Goal: Task Accomplishment & Management: Use online tool/utility

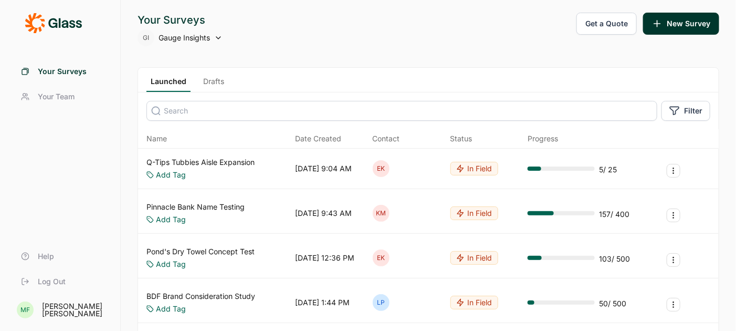
click at [603, 22] on button "Get a Quote" at bounding box center [607, 24] width 60 height 22
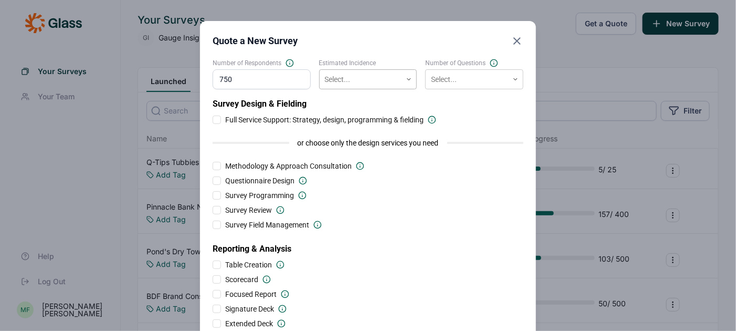
type input "750"
click at [381, 78] on div at bounding box center [361, 79] width 72 height 13
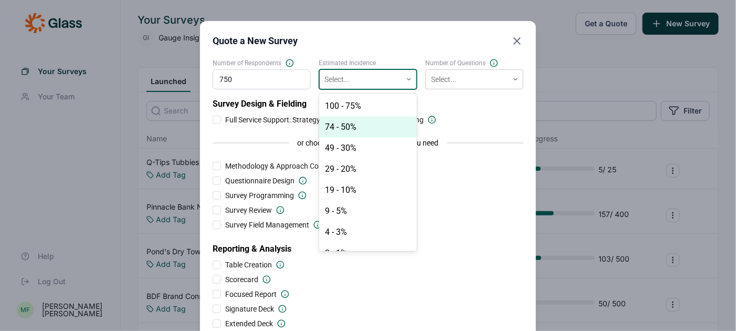
click at [361, 122] on div "74 - 50%" at bounding box center [368, 127] width 98 height 21
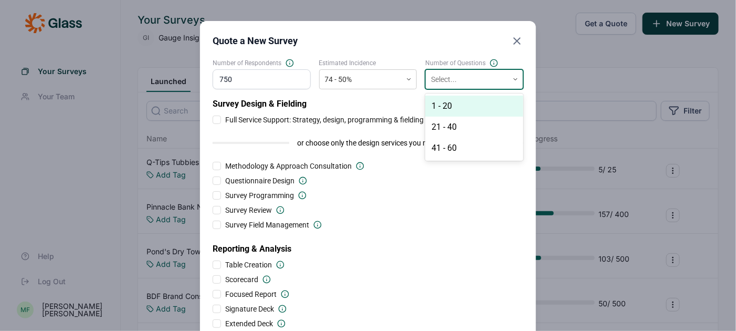
click at [453, 74] on div at bounding box center [467, 79] width 72 height 13
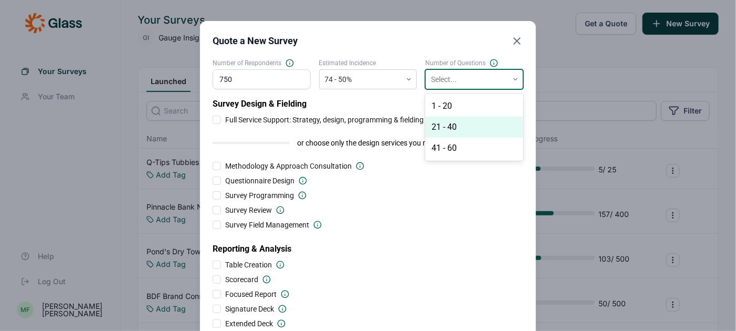
click at [454, 126] on div "21 - 40" at bounding box center [474, 127] width 98 height 21
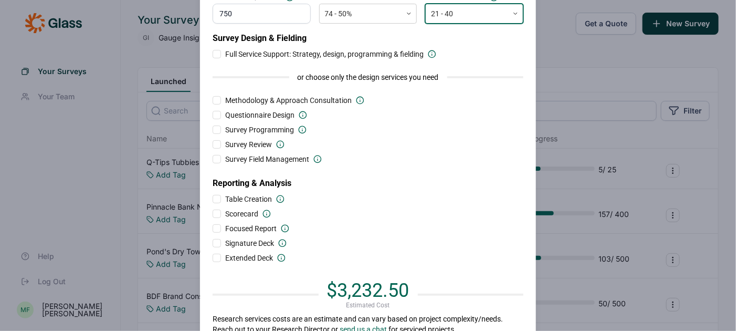
scroll to position [80, 0]
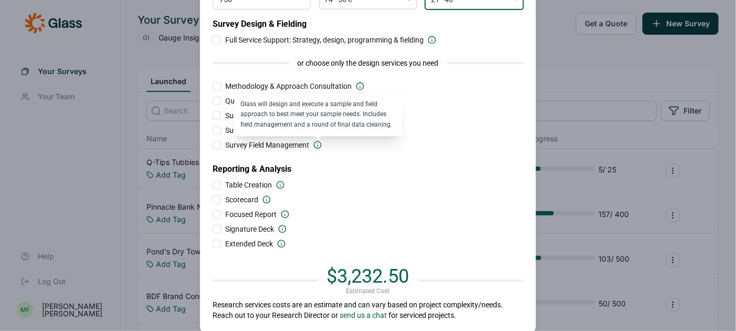
click at [318, 144] on icon at bounding box center [317, 145] width 8 height 8
click at [213, 145] on input "Survey Field Management" at bounding box center [213, 145] width 0 height 0
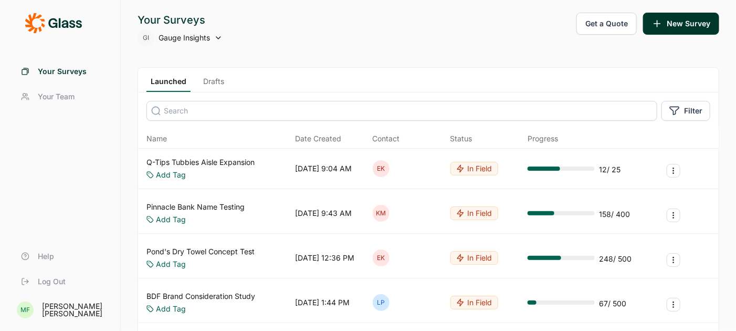
click at [602, 18] on button "Get a Quote" at bounding box center [607, 24] width 60 height 22
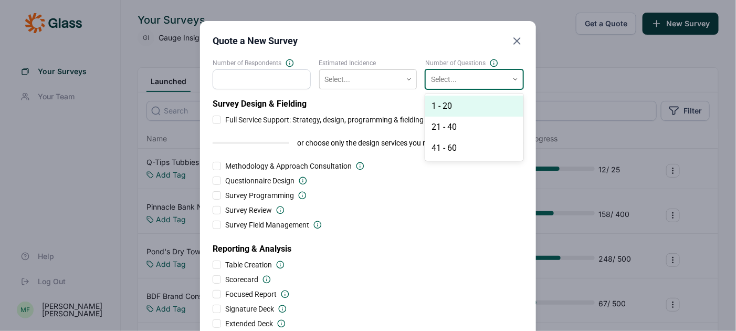
click at [516, 80] on icon at bounding box center [516, 79] width 6 height 6
click at [516, 38] on icon "Close" at bounding box center [517, 41] width 13 height 13
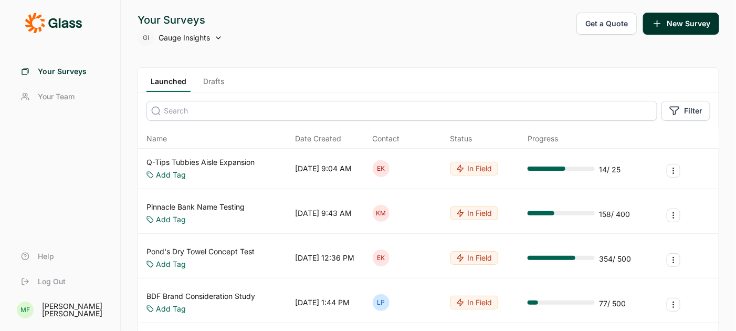
click at [196, 36] on span "Gauge Insights" at bounding box center [184, 38] width 51 height 11
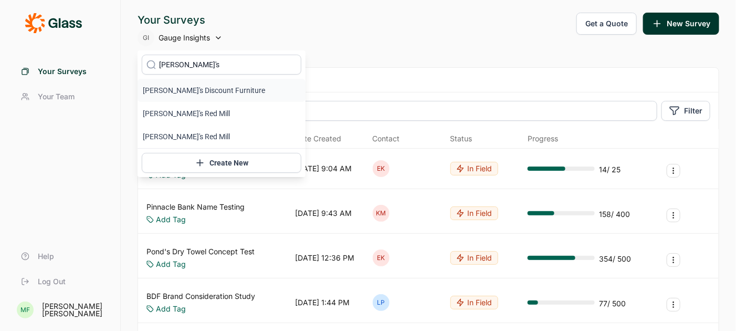
type input "bob's"
click at [193, 91] on li "Bob's Discount Furniture" at bounding box center [222, 90] width 168 height 23
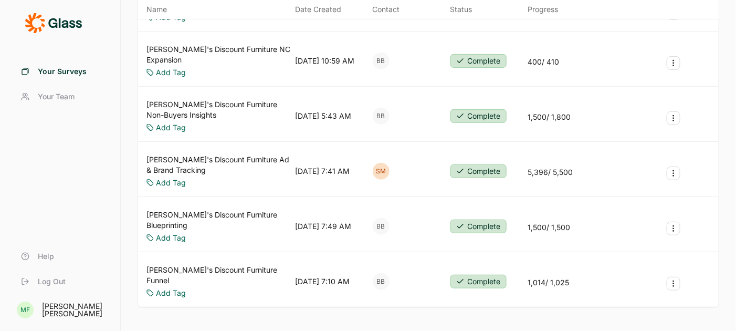
scroll to position [159, 0]
click at [248, 154] on link "Bob's Discount Furniture Ad & Brand Tracking" at bounding box center [219, 164] width 144 height 21
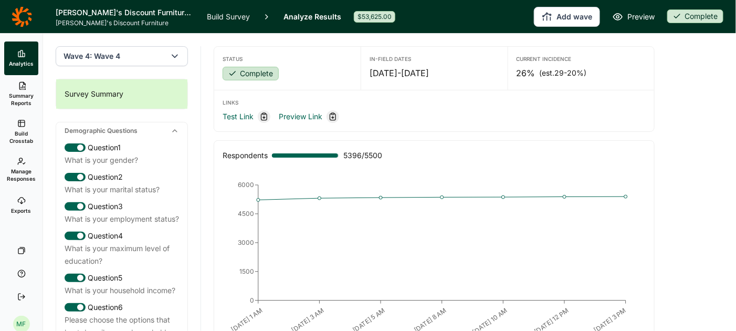
scroll to position [159, 0]
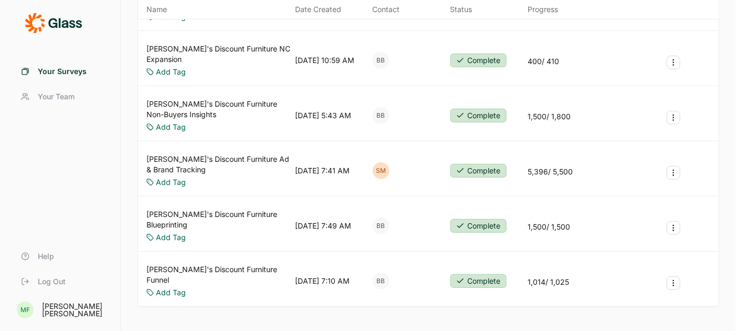
click at [210, 209] on link "Bob's Discount Furniture Blueprinting" at bounding box center [219, 219] width 144 height 21
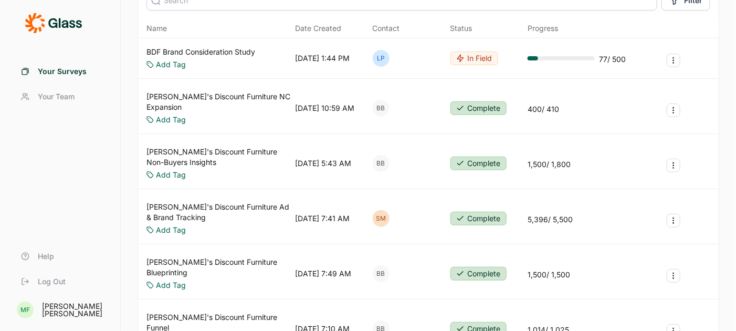
scroll to position [122, 0]
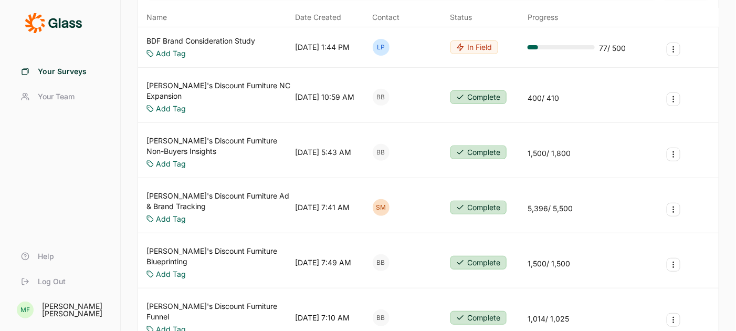
click at [176, 191] on link "Bob's Discount Furniture Ad & Brand Tracking" at bounding box center [219, 201] width 144 height 21
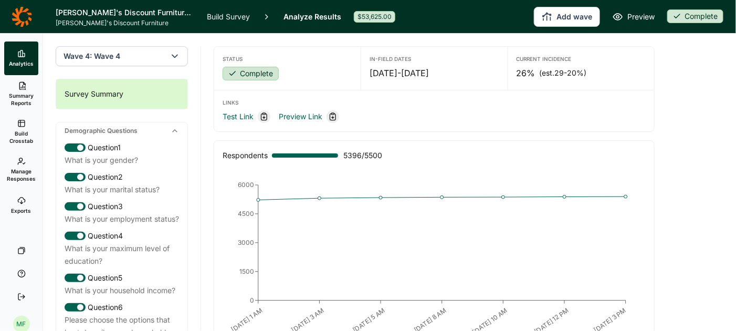
click at [172, 55] on icon "button" at bounding box center [175, 56] width 11 height 11
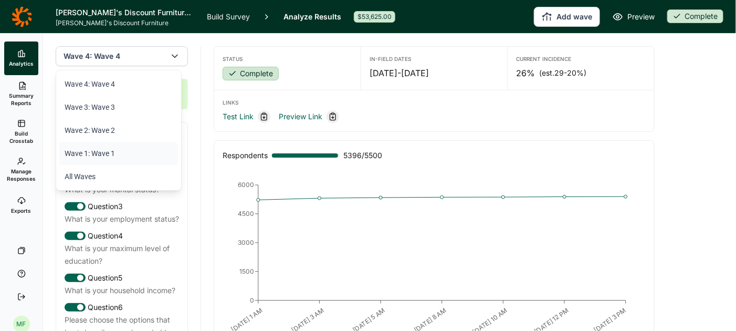
click at [121, 156] on li "Wave 1: Wave 1" at bounding box center [118, 153] width 119 height 23
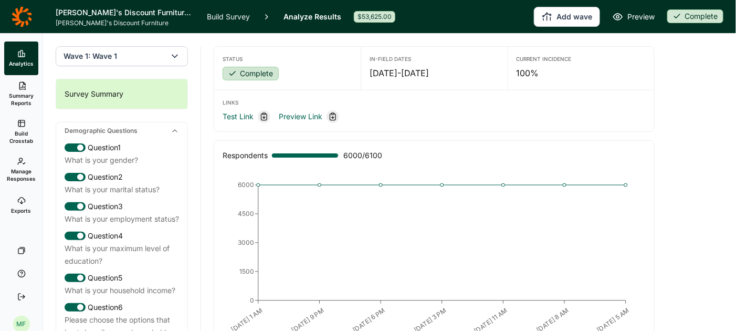
click at [178, 55] on icon "button" at bounding box center [175, 56] width 11 height 11
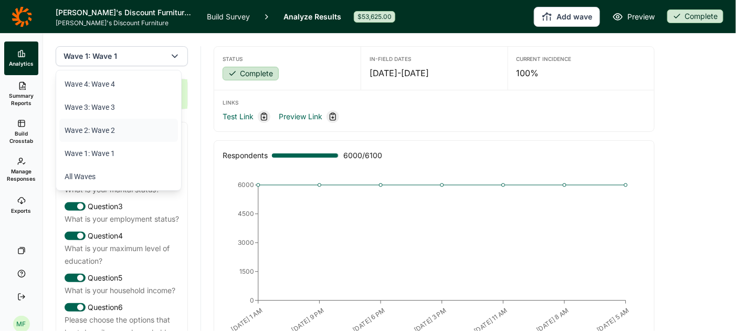
click at [137, 132] on li "Wave 2: Wave 2" at bounding box center [118, 130] width 119 height 23
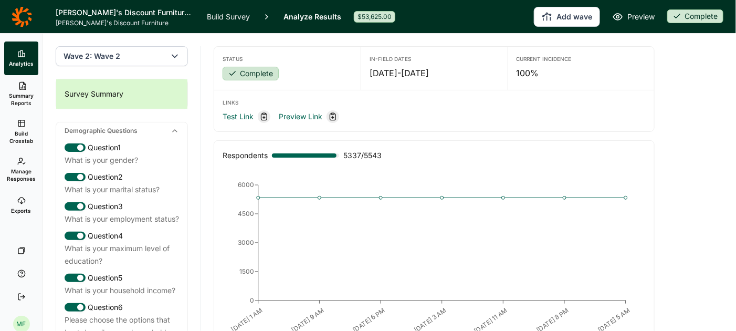
click at [176, 58] on icon "button" at bounding box center [175, 56] width 11 height 11
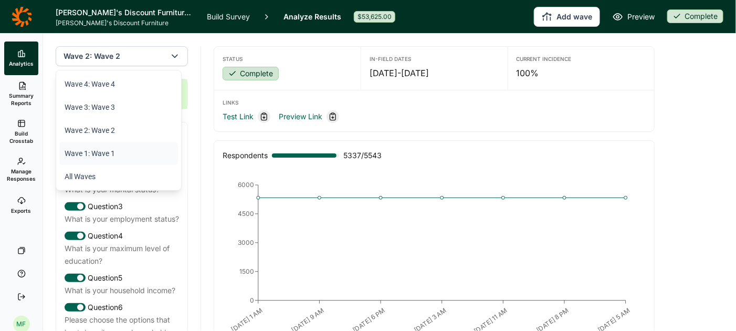
click at [135, 152] on li "Wave 1: Wave 1" at bounding box center [118, 153] width 119 height 23
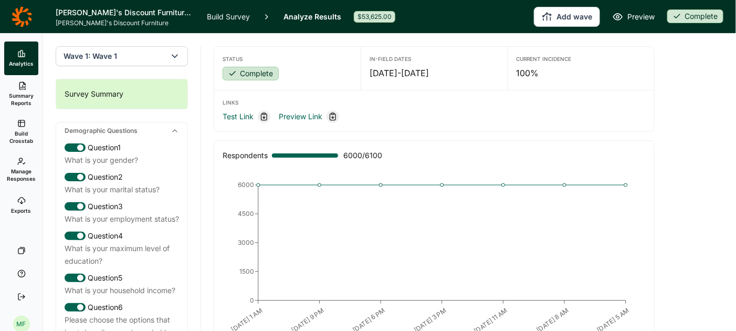
click at [174, 58] on icon "button" at bounding box center [175, 56] width 11 height 11
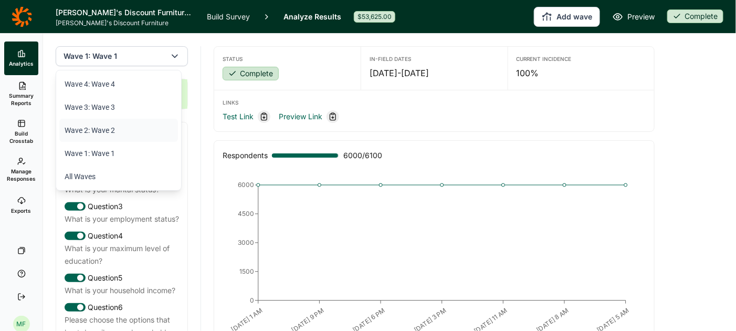
click at [138, 132] on li "Wave 2: Wave 2" at bounding box center [118, 130] width 119 height 23
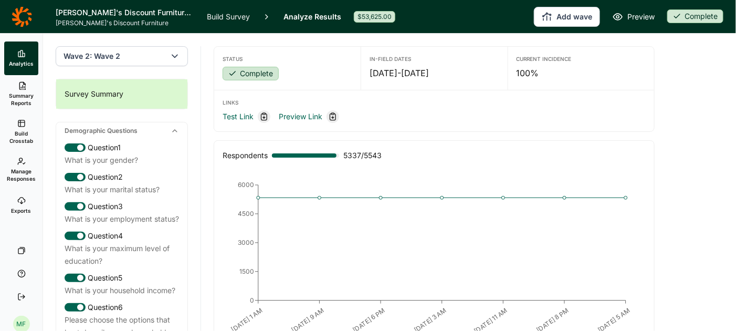
click at [174, 56] on use "button" at bounding box center [174, 56] width 5 height 3
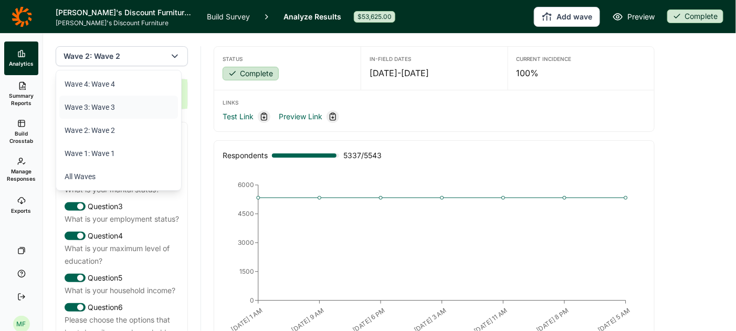
click at [144, 114] on li "Wave 3: Wave 3" at bounding box center [118, 107] width 119 height 23
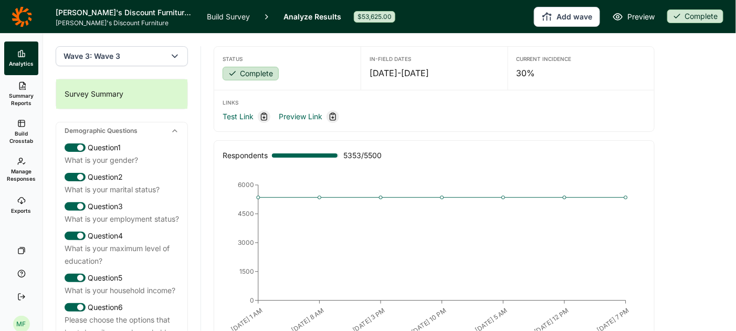
click at [173, 61] on icon "button" at bounding box center [175, 56] width 11 height 11
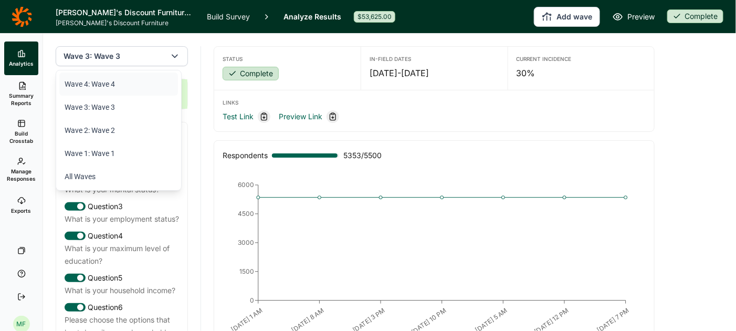
click at [153, 86] on li "Wave 4: Wave 4" at bounding box center [118, 83] width 119 height 23
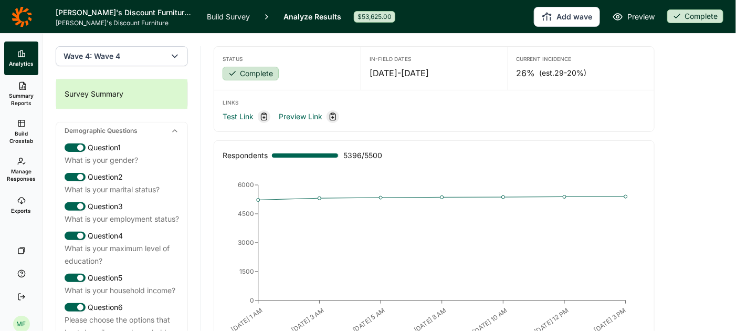
click at [174, 58] on icon "button" at bounding box center [175, 56] width 11 height 11
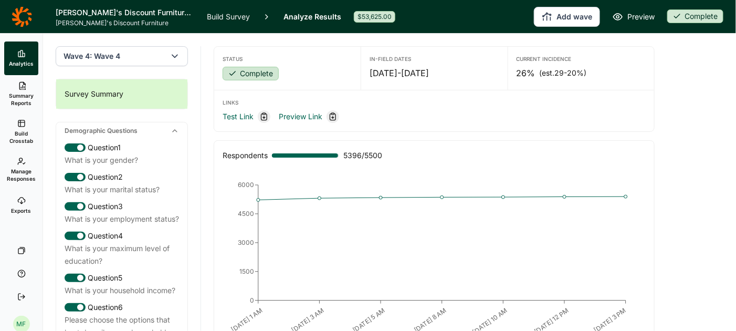
click at [172, 57] on icon "button" at bounding box center [175, 56] width 11 height 11
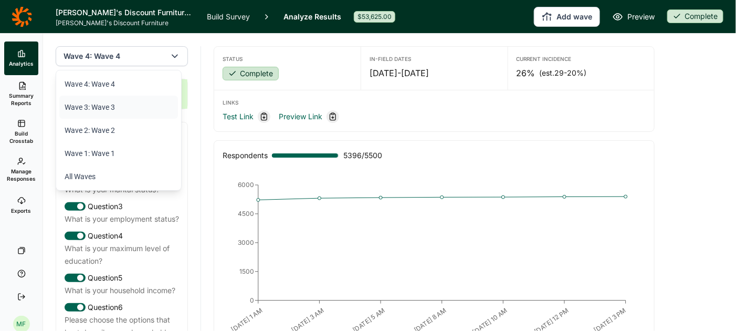
click at [130, 109] on li "Wave 3: Wave 3" at bounding box center [118, 107] width 119 height 23
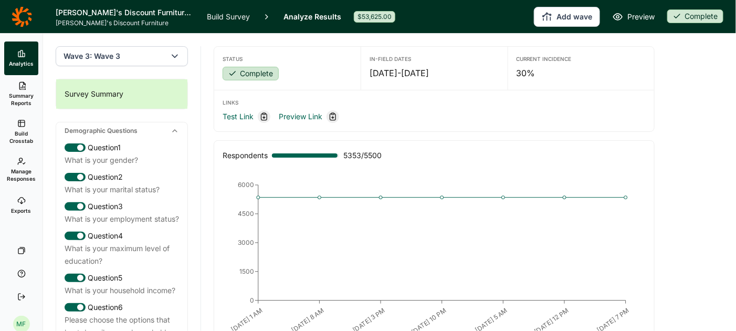
click at [174, 54] on icon "button" at bounding box center [175, 56] width 11 height 11
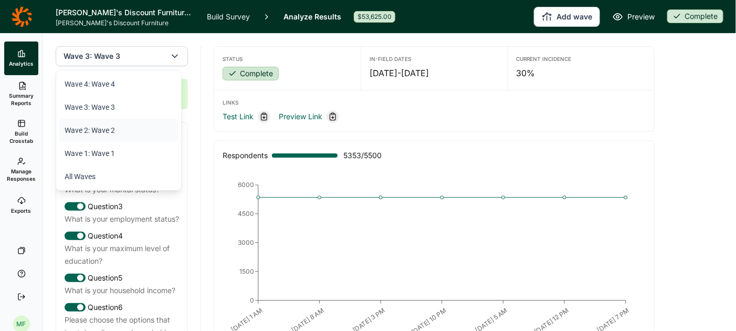
click at [113, 134] on li "Wave 2: Wave 2" at bounding box center [118, 130] width 119 height 23
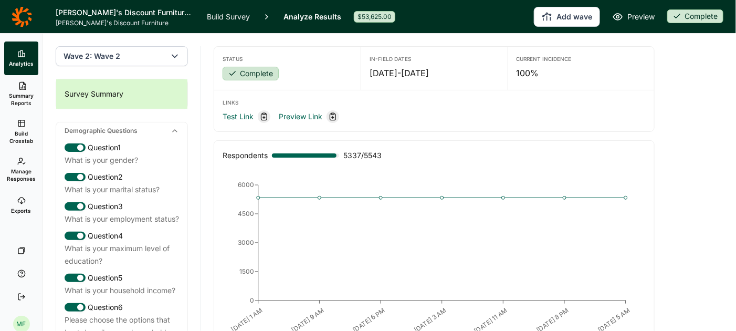
click at [172, 57] on icon "button" at bounding box center [175, 56] width 11 height 11
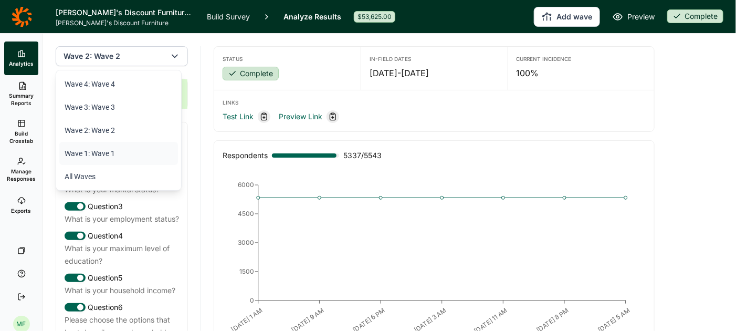
click at [112, 163] on li "Wave 1: Wave 1" at bounding box center [118, 153] width 119 height 23
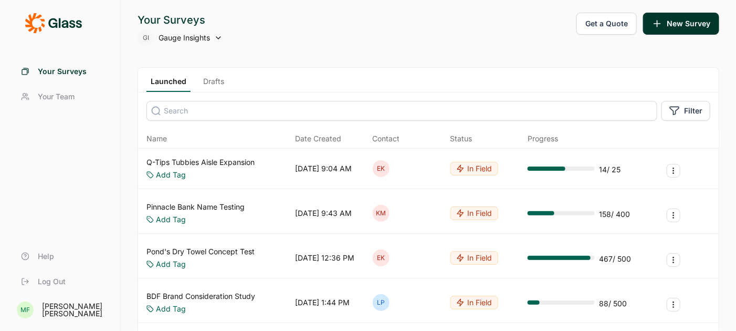
click at [601, 24] on button "Get a Quote" at bounding box center [607, 24] width 60 height 22
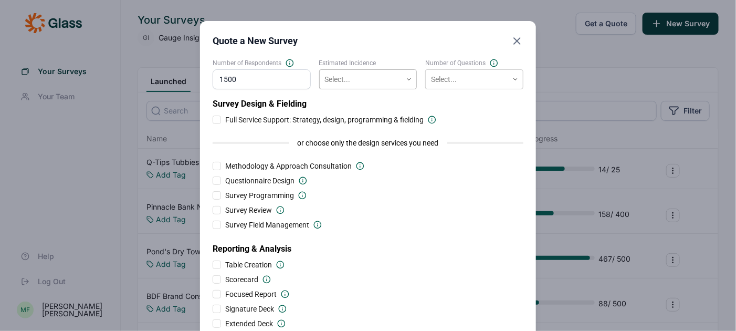
type input "1500"
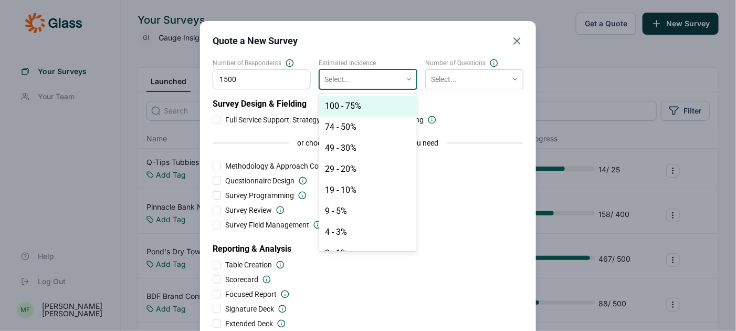
click at [367, 84] on div at bounding box center [361, 79] width 72 height 13
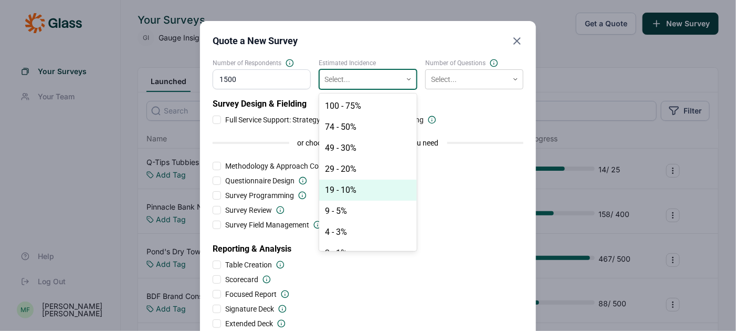
click at [349, 192] on div "19 - 10%" at bounding box center [368, 190] width 98 height 21
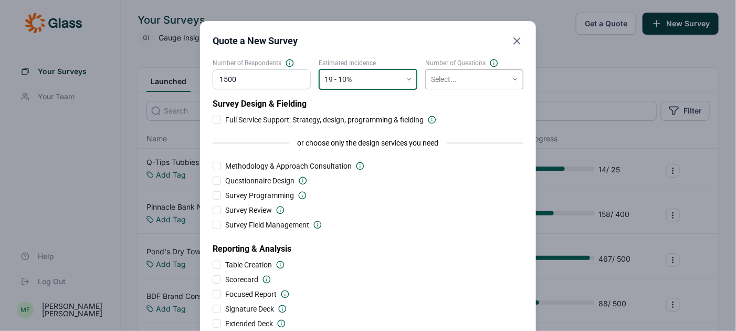
click at [449, 82] on div at bounding box center [467, 79] width 72 height 13
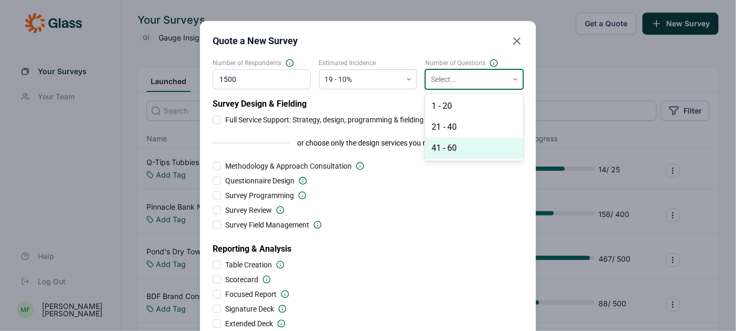
click at [450, 148] on div "41 - 60" at bounding box center [474, 148] width 98 height 21
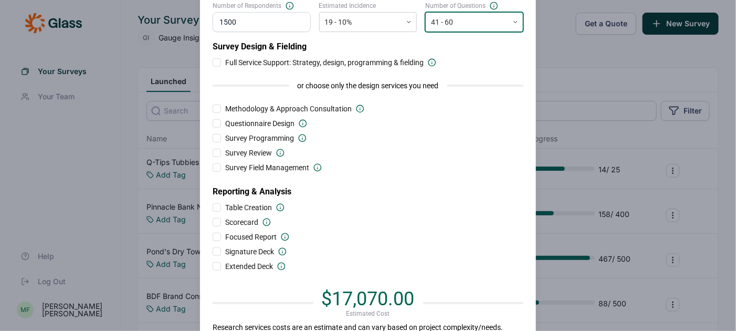
scroll to position [51, 0]
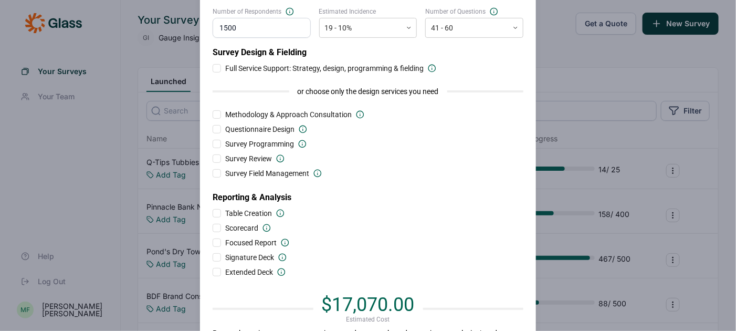
click at [218, 70] on div at bounding box center [217, 68] width 8 height 8
click at [213, 68] on input "Full Service Support: Strategy, design, programming & fielding" at bounding box center [213, 68] width 0 height 0
click at [218, 242] on div at bounding box center [217, 242] width 8 height 8
click at [213, 243] on input "Focused Report" at bounding box center [213, 243] width 0 height 0
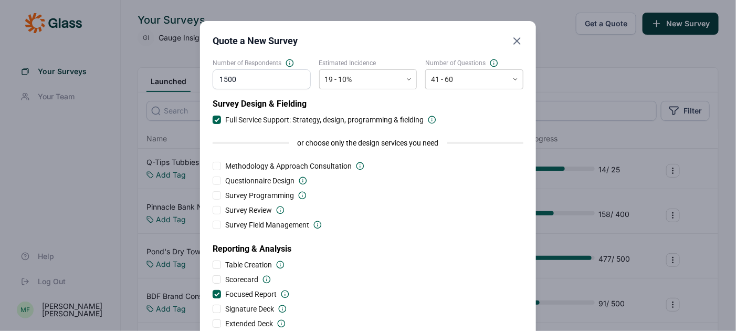
click at [518, 38] on icon "Close" at bounding box center [517, 41] width 13 height 13
